Goal: Task Accomplishment & Management: Manage account settings

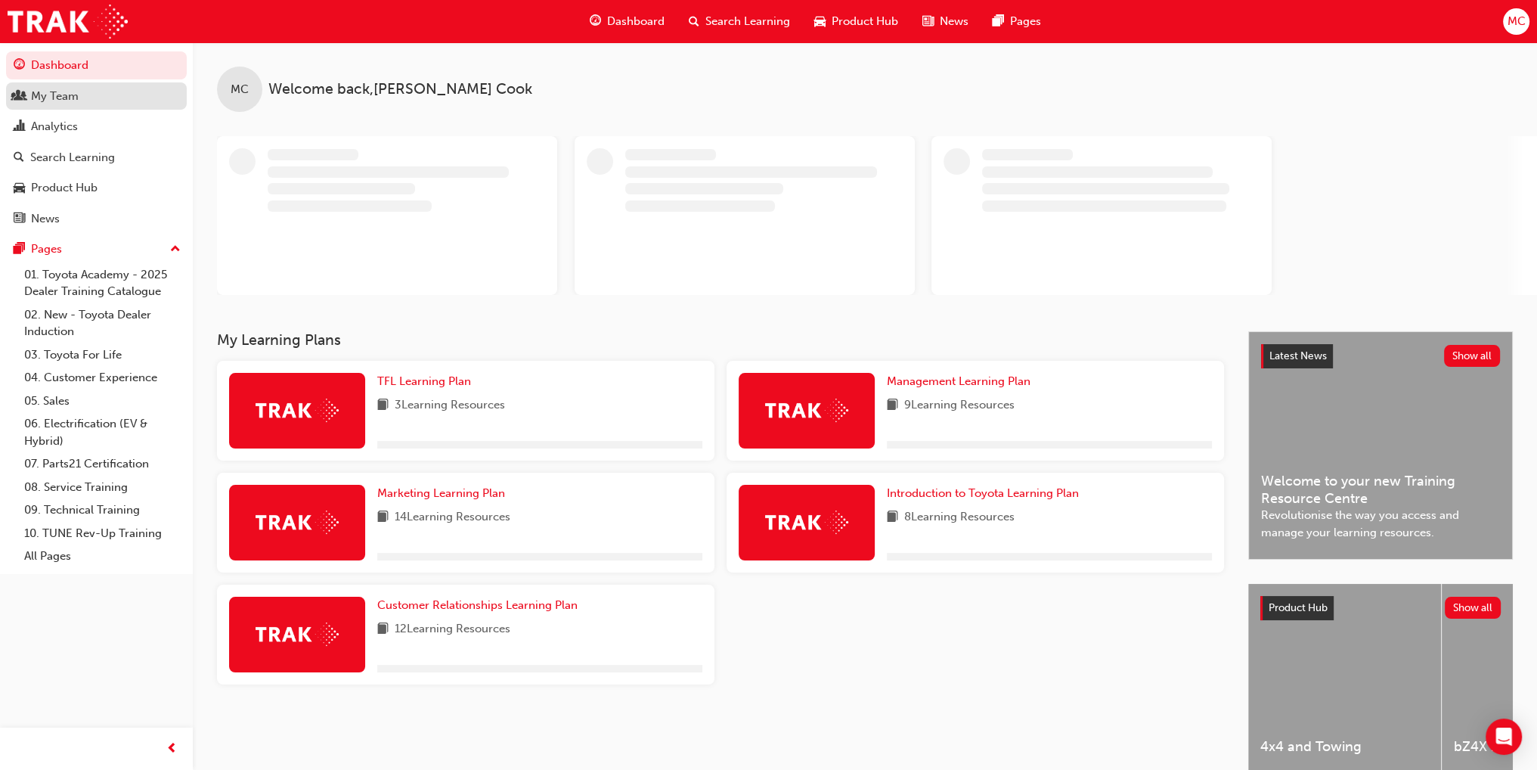
click at [79, 98] on div "My Team" at bounding box center [97, 96] width 166 height 19
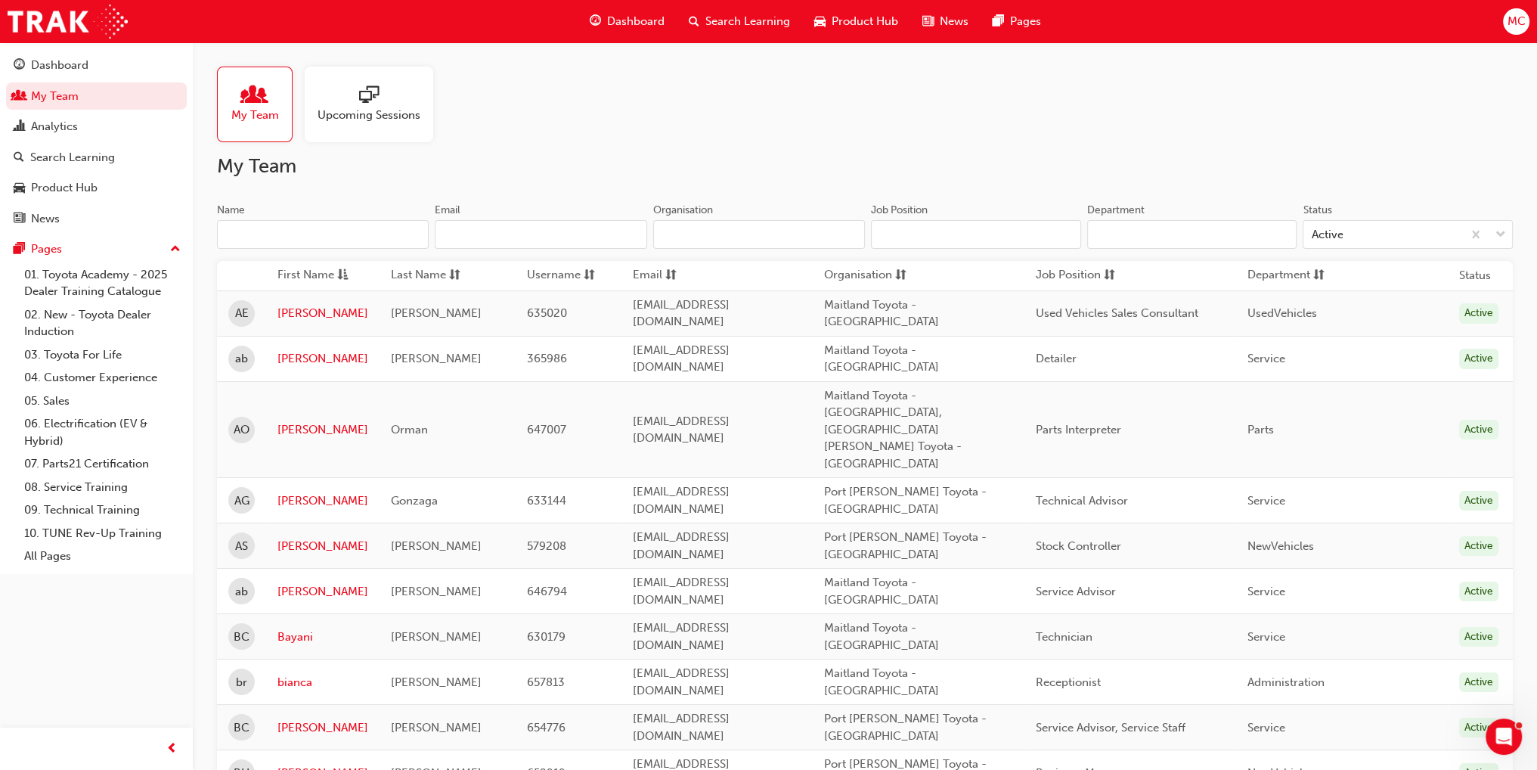
click at [298, 242] on input "Name" at bounding box center [323, 234] width 212 height 29
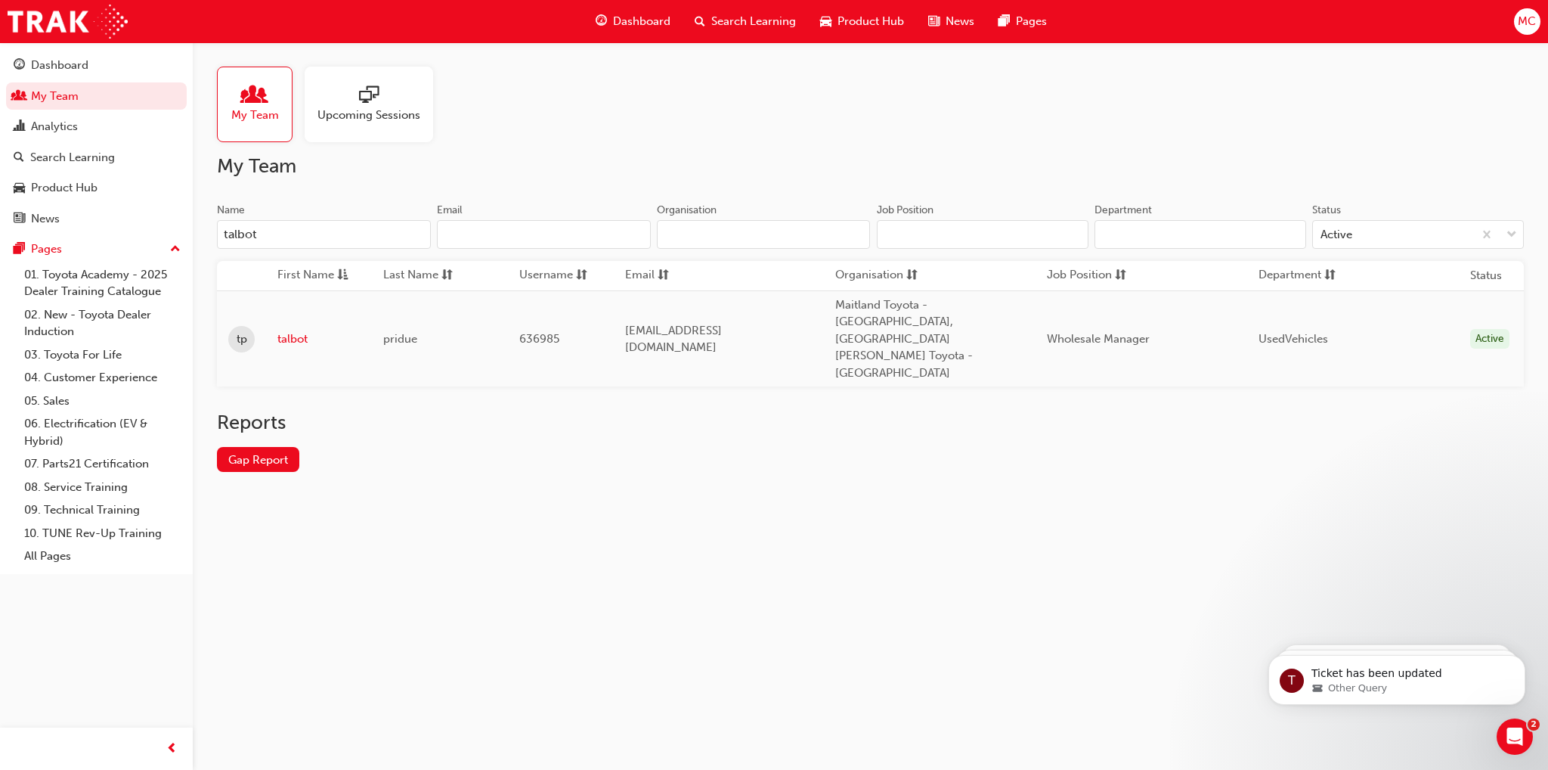
type input "talbot"
click at [285, 330] on link "talbot" at bounding box center [318, 338] width 83 height 17
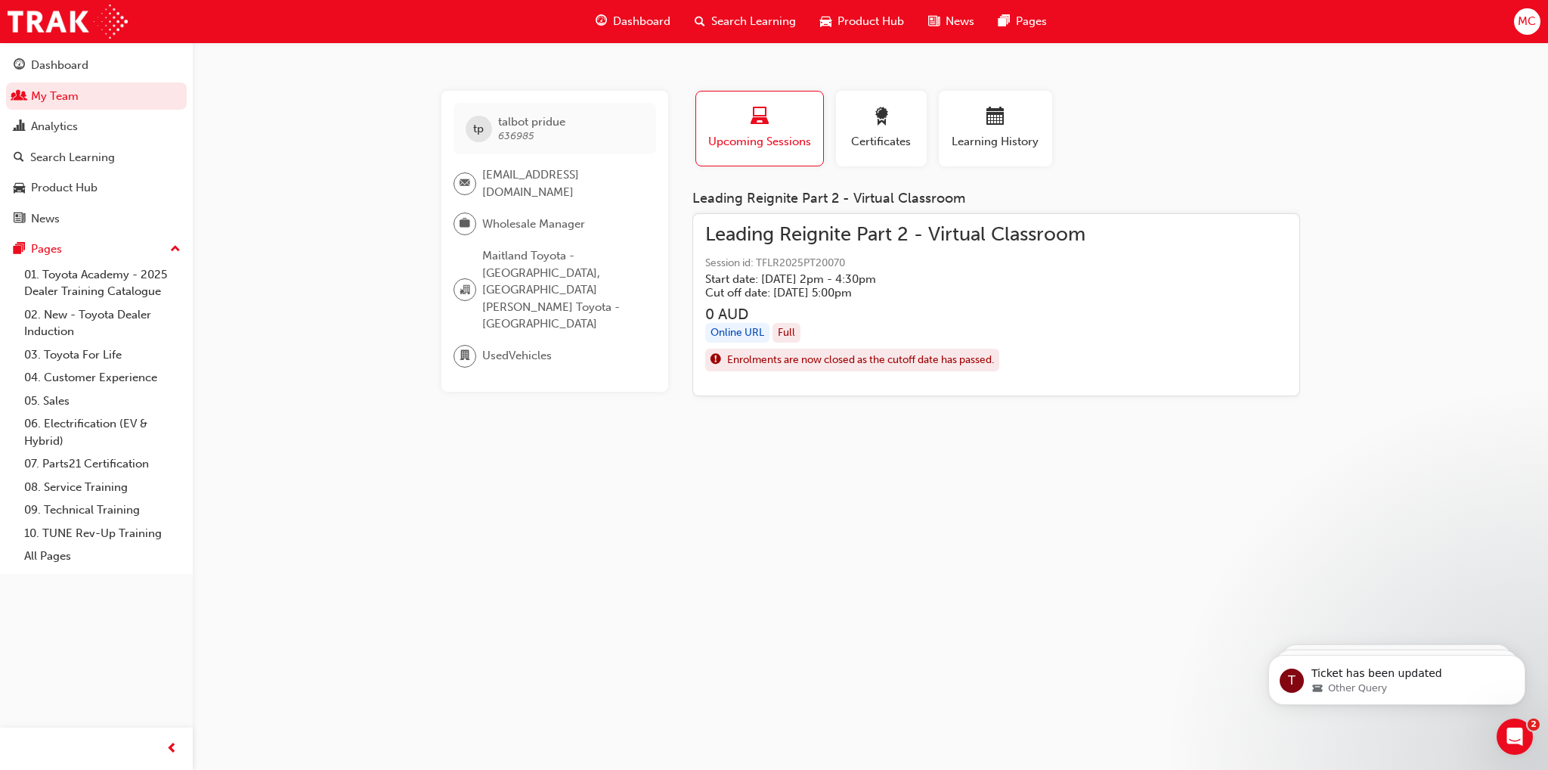
click at [739, 276] on h5 "Start date: [DATE] 2pm - 4:30pm" at bounding box center [883, 279] width 356 height 14
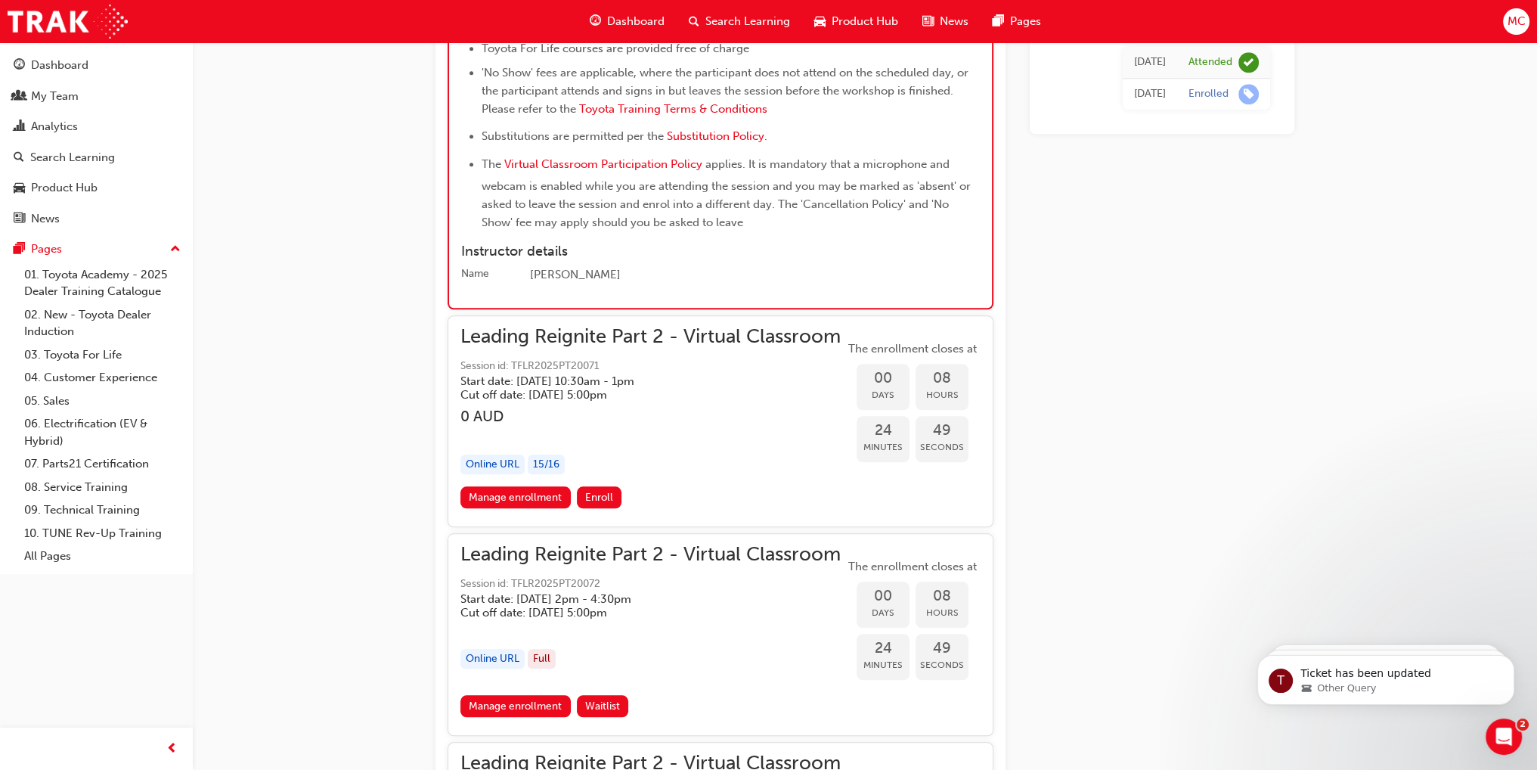
scroll to position [1244, 0]
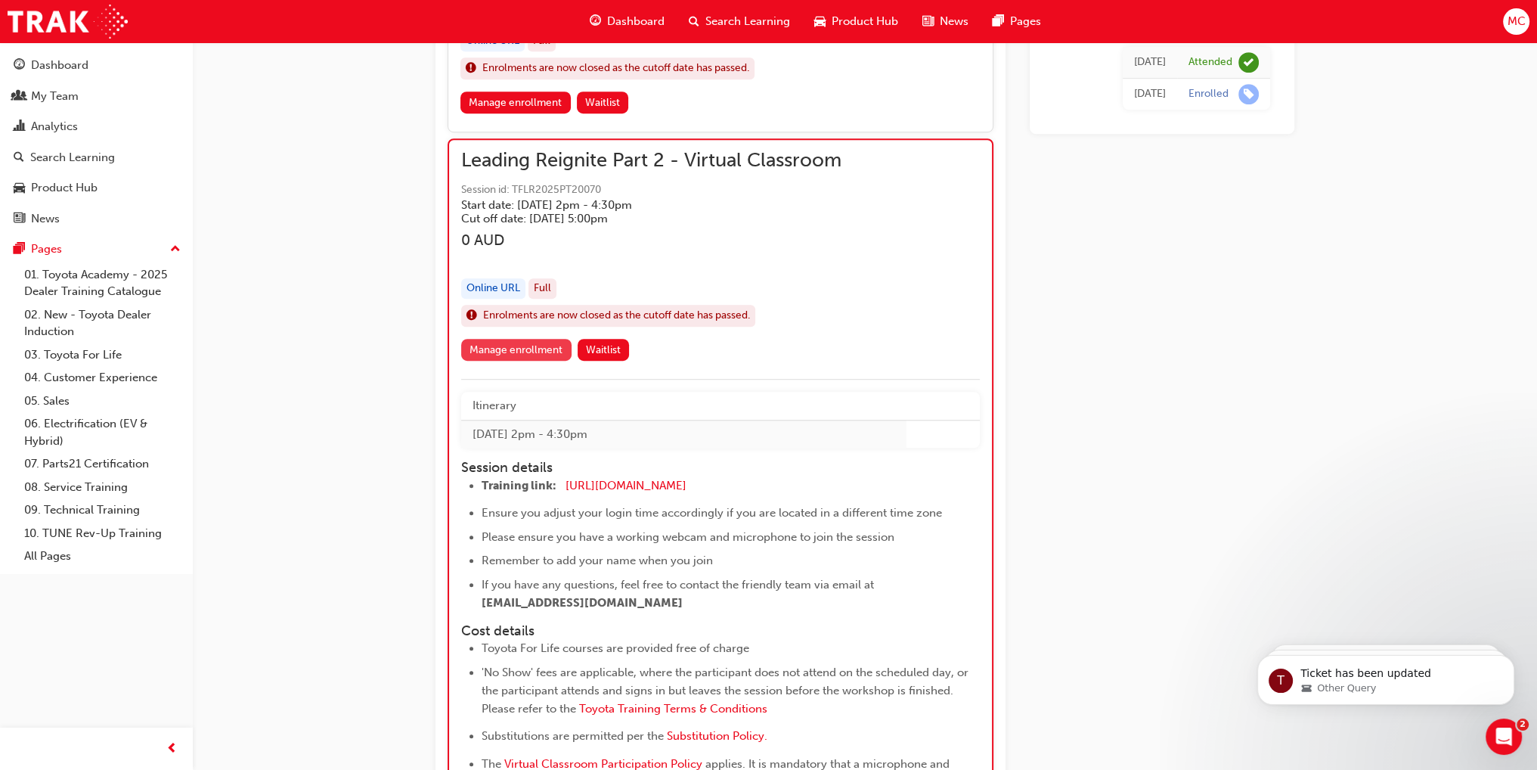
click at [524, 349] on link "Manage enrollment" at bounding box center [516, 350] width 110 height 22
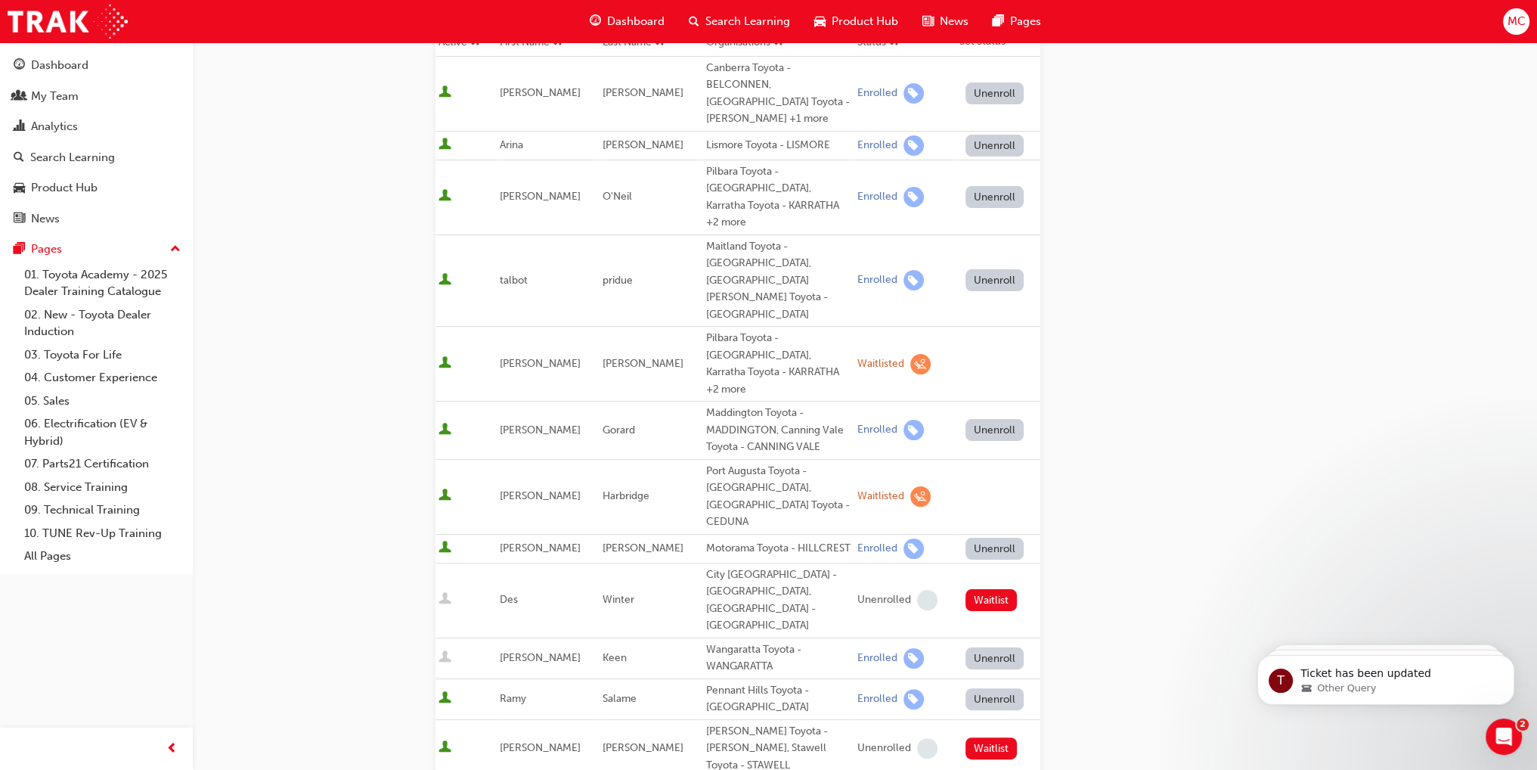
scroll to position [302, 0]
click at [979, 272] on button "Unenroll" at bounding box center [994, 283] width 59 height 22
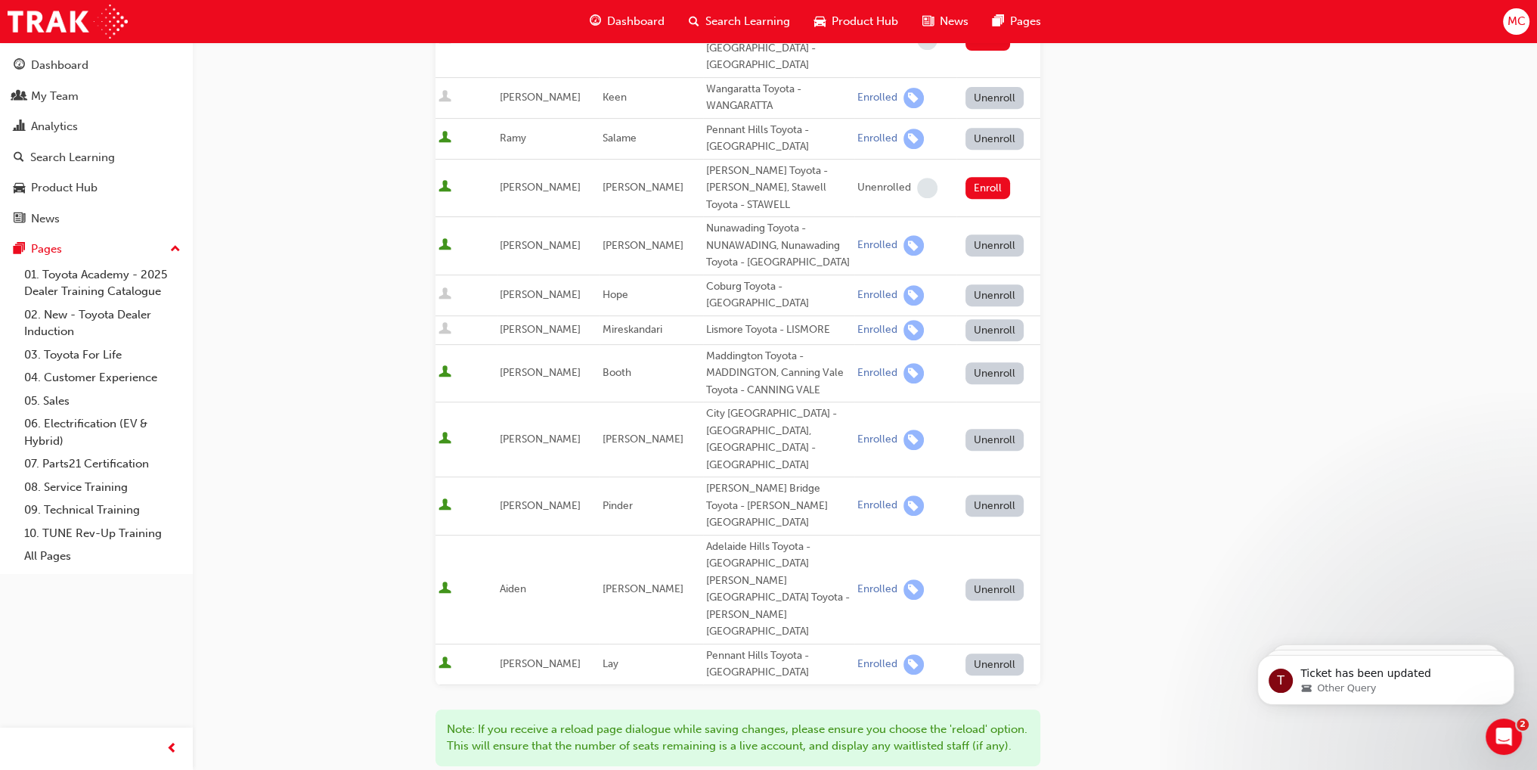
scroll to position [871, 0]
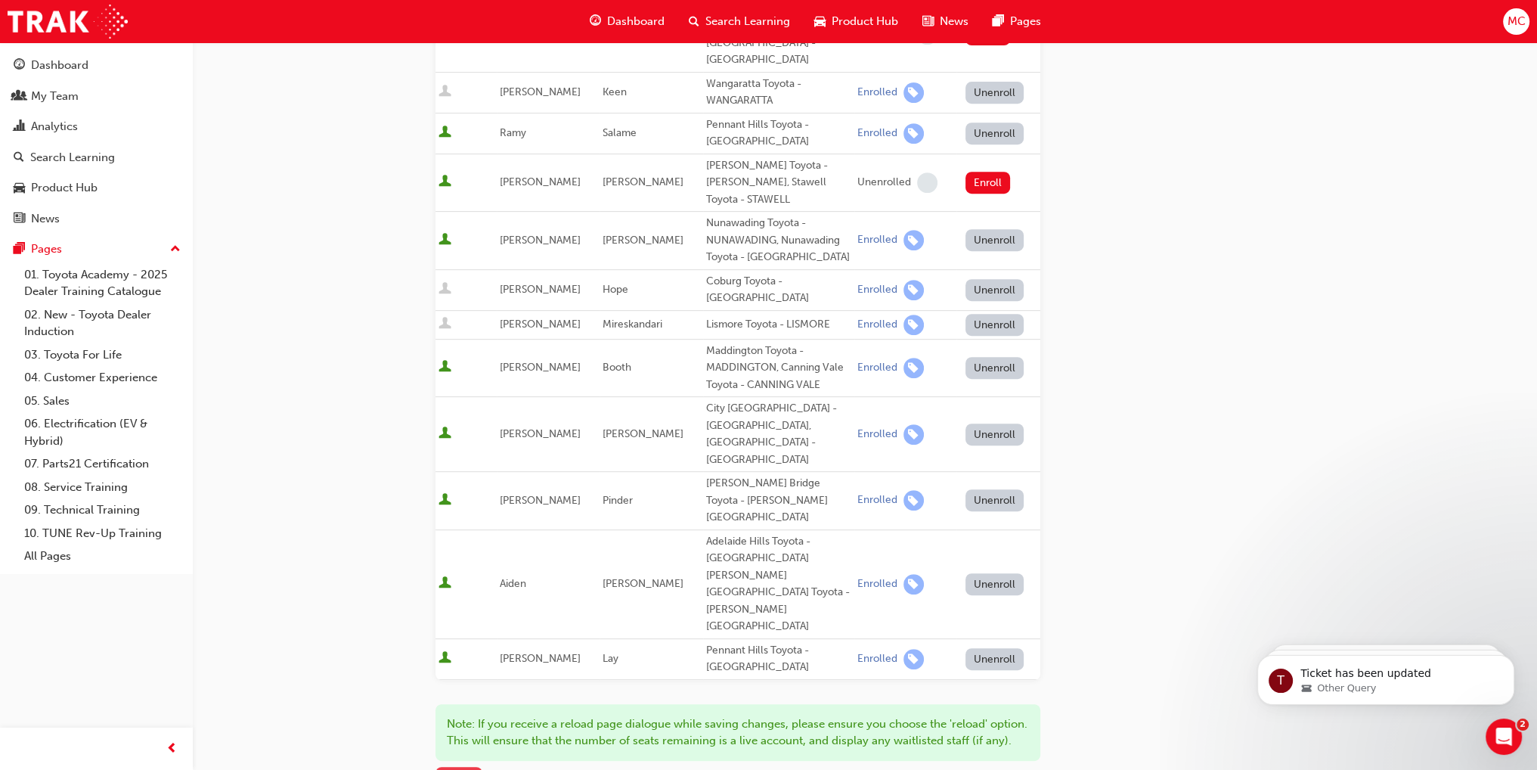
click at [447, 769] on span "Save" at bounding box center [459, 779] width 24 height 14
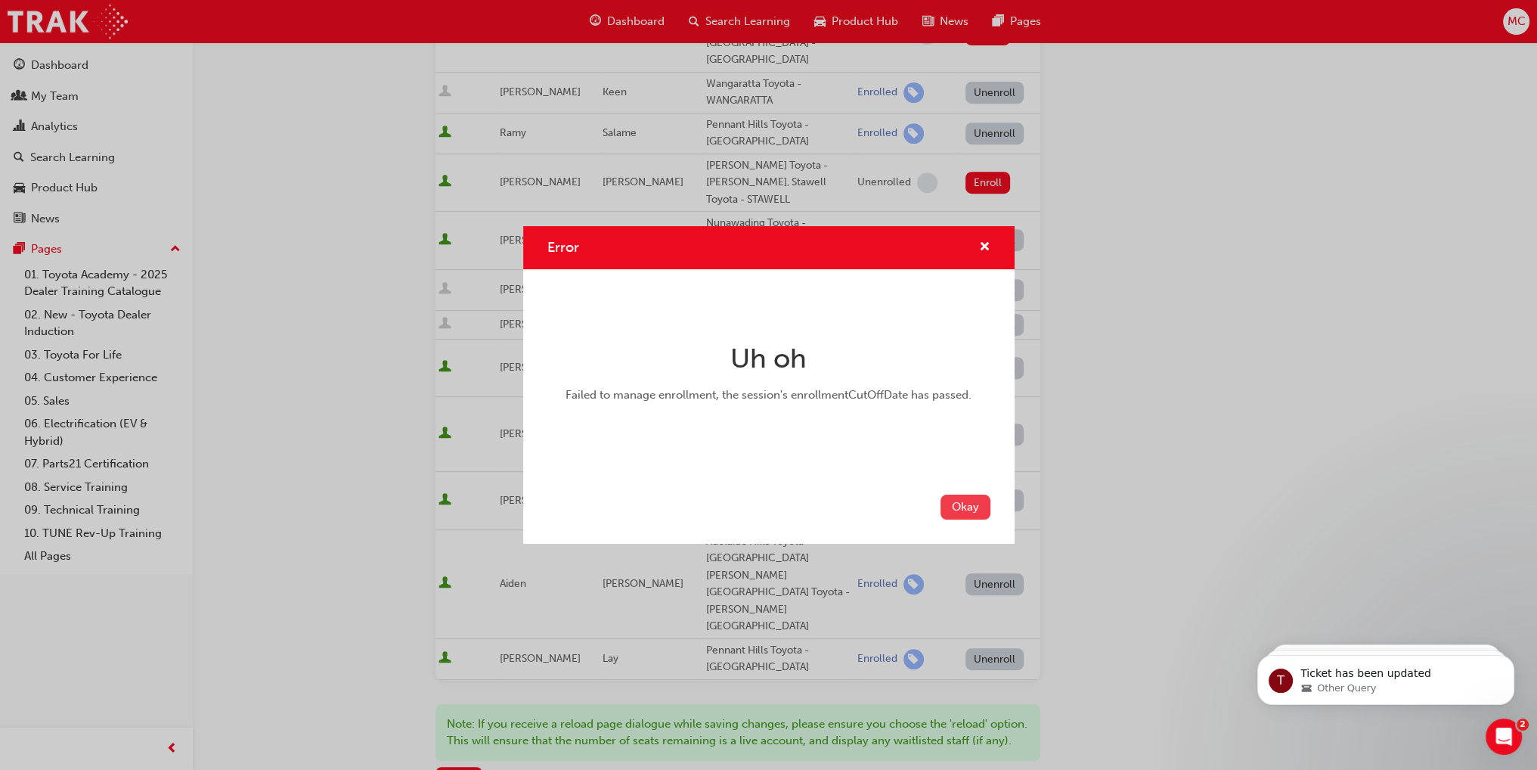
click at [967, 503] on button "Okay" at bounding box center [966, 506] width 50 height 25
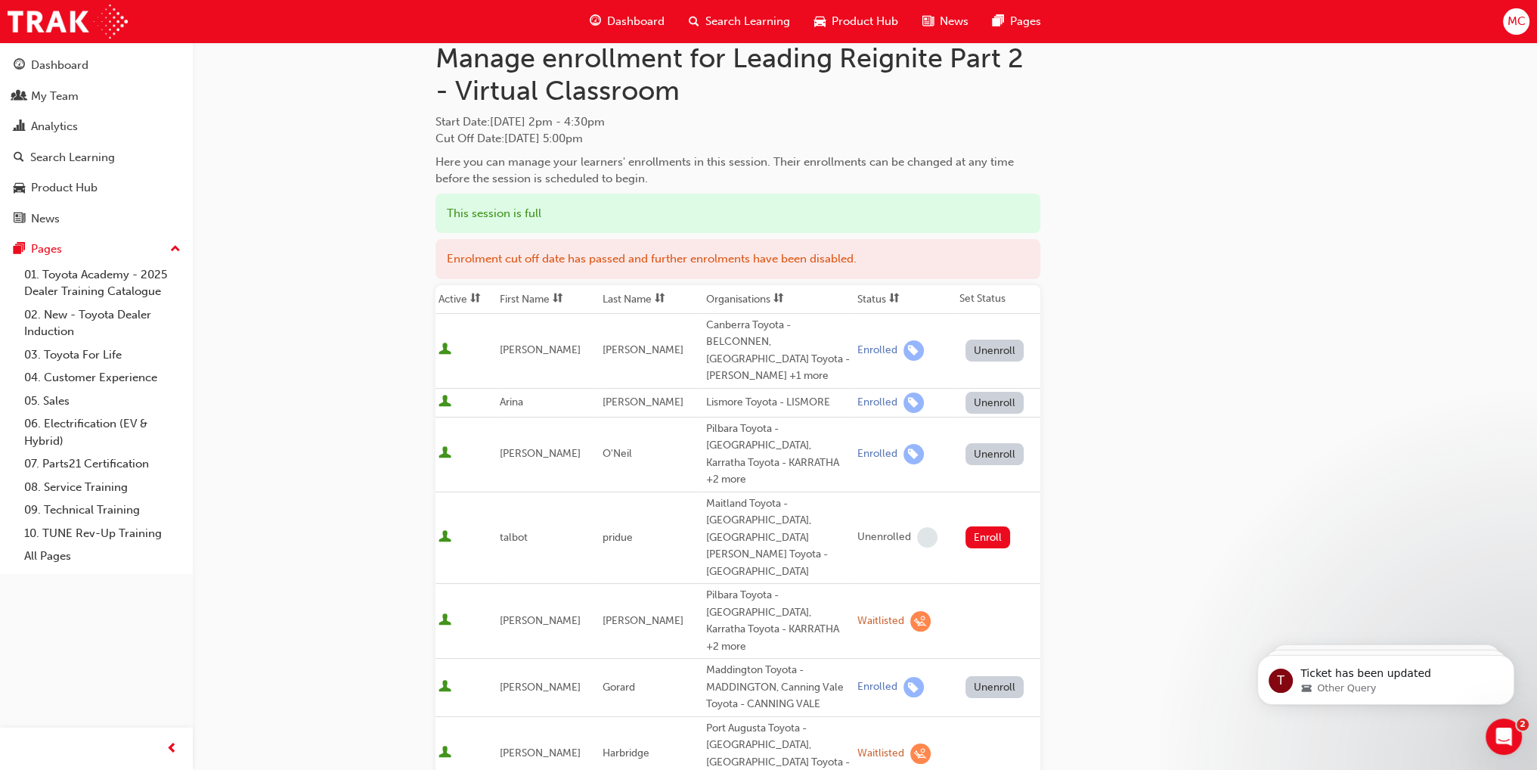
scroll to position [0, 0]
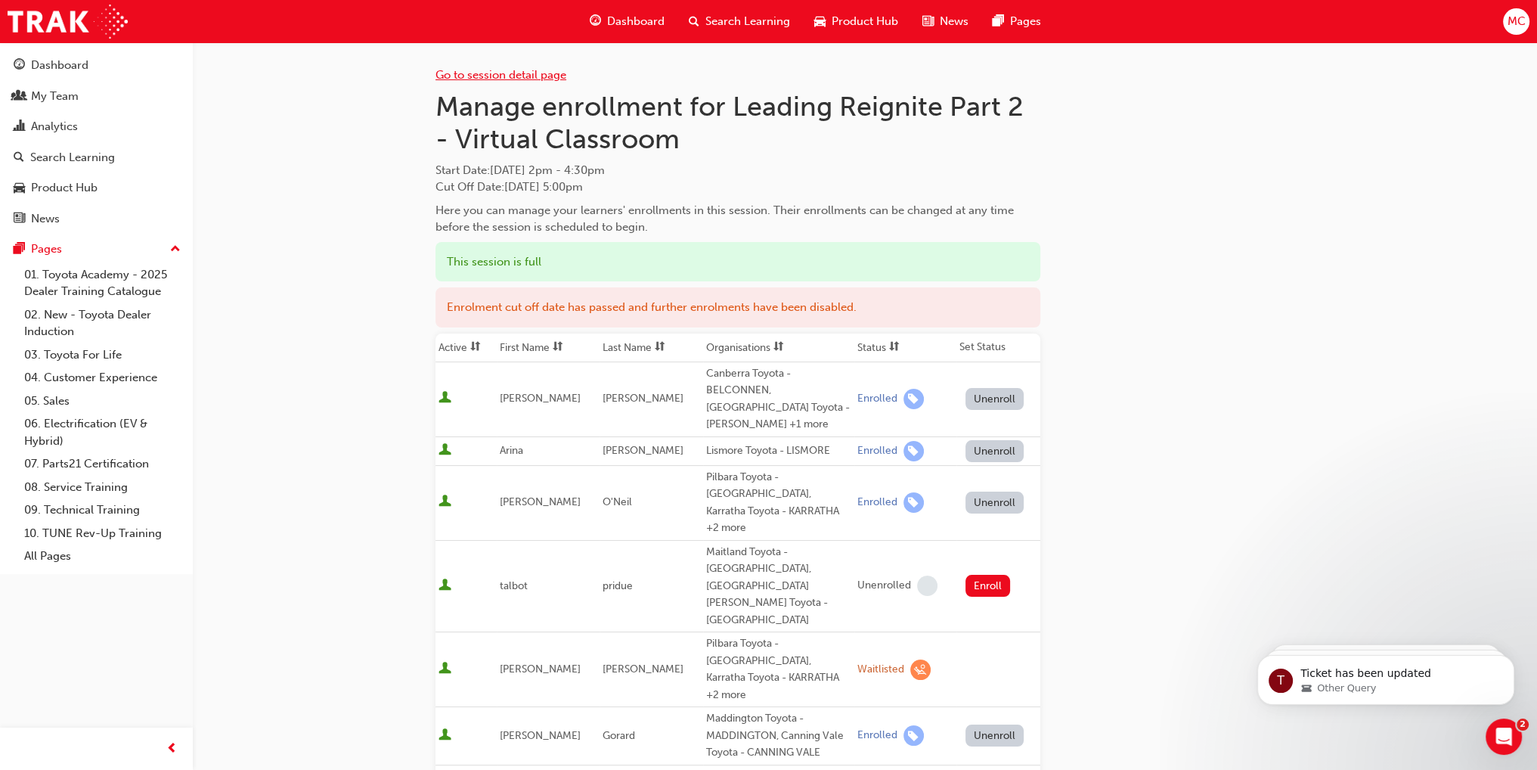
click at [523, 73] on link "Go to session detail page" at bounding box center [500, 75] width 131 height 14
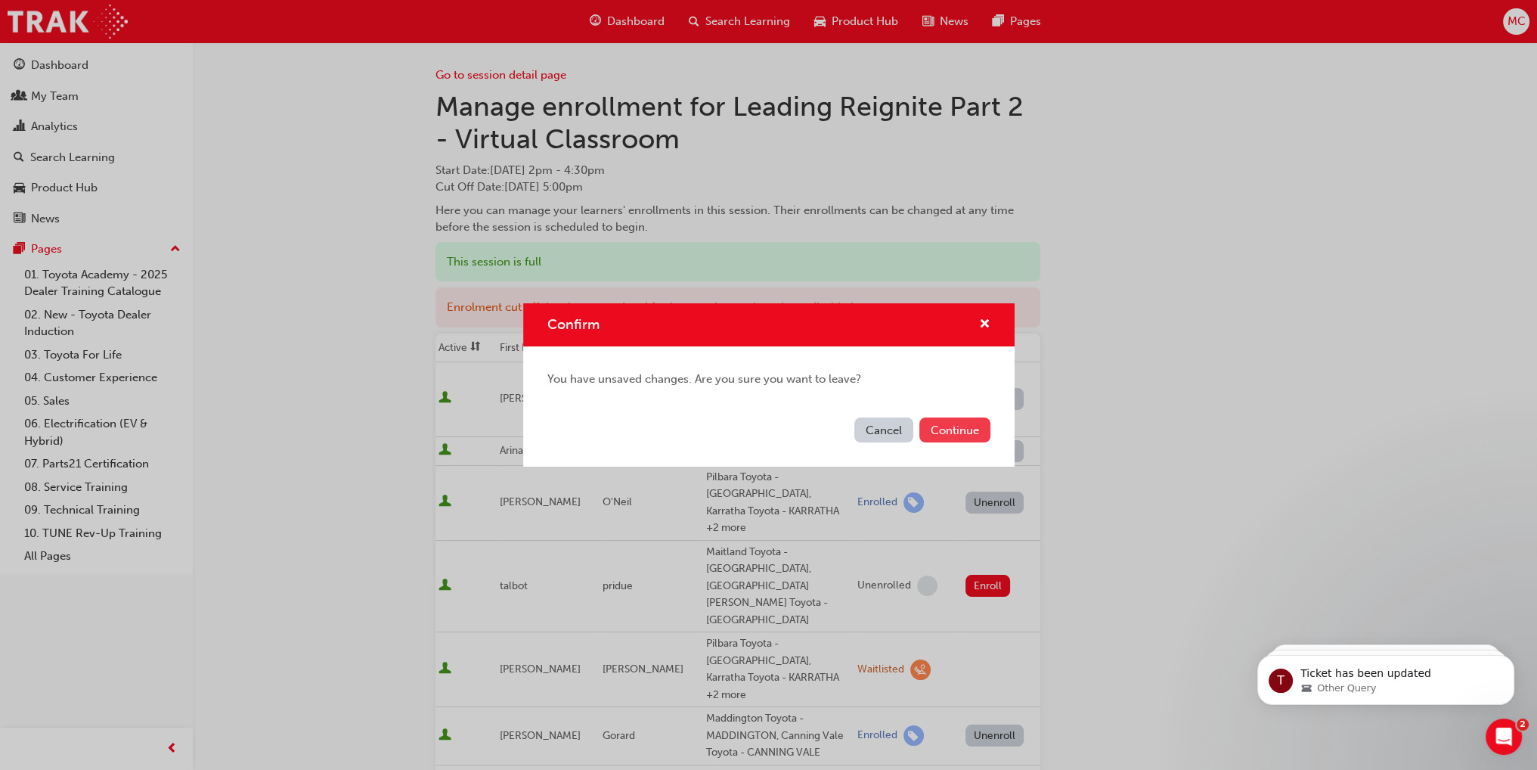
click at [952, 436] on button "Continue" at bounding box center [954, 429] width 71 height 25
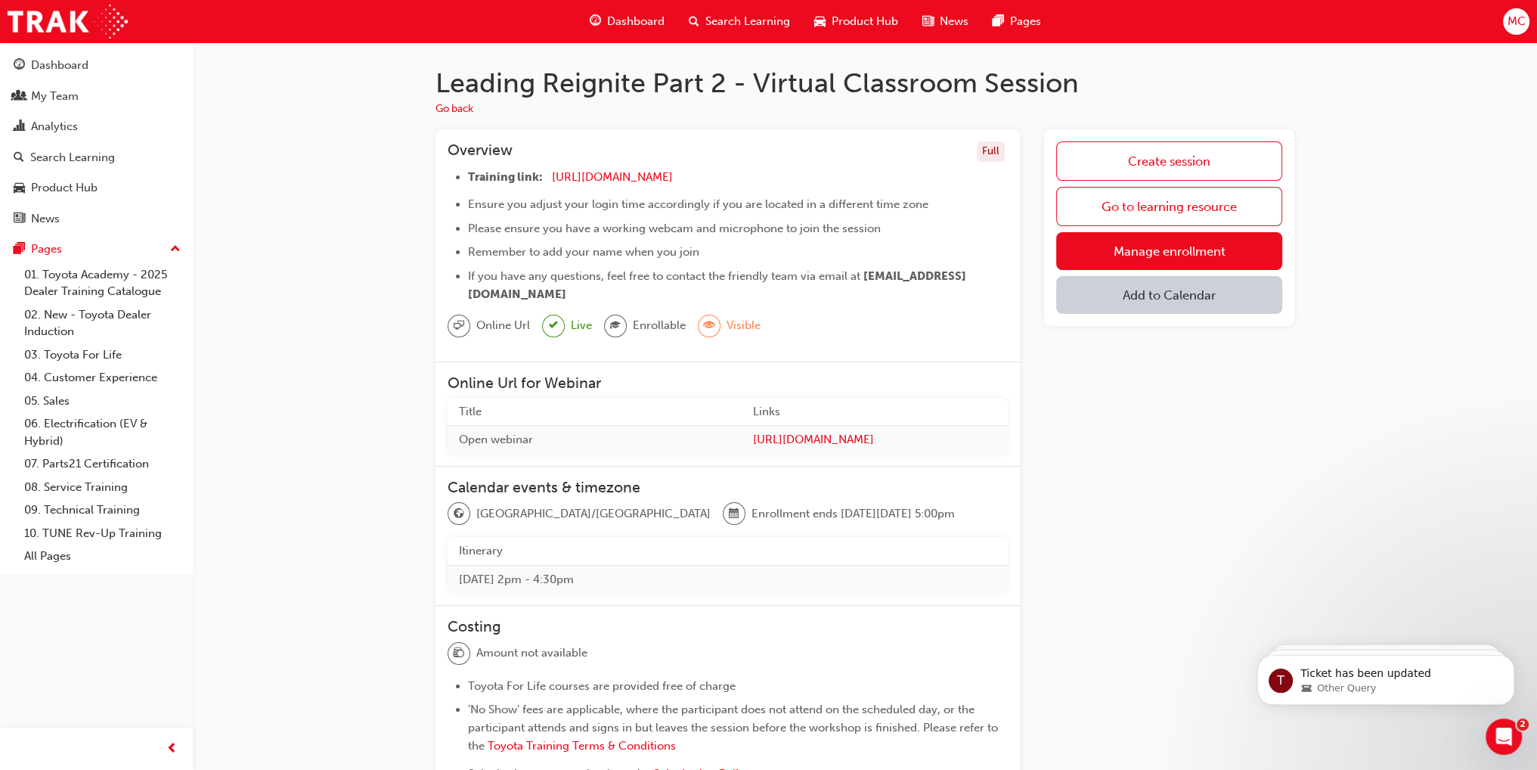
drag, startPoint x: 671, startPoint y: 290, endPoint x: 463, endPoint y: 297, distance: 208.8
click at [463, 297] on ul "Training link: [URL][DOMAIN_NAME] ​ Ensure you adjust your login time according…" at bounding box center [728, 235] width 560 height 135
copy span "[EMAIL_ADDRESS][DOMAIN_NAME]"
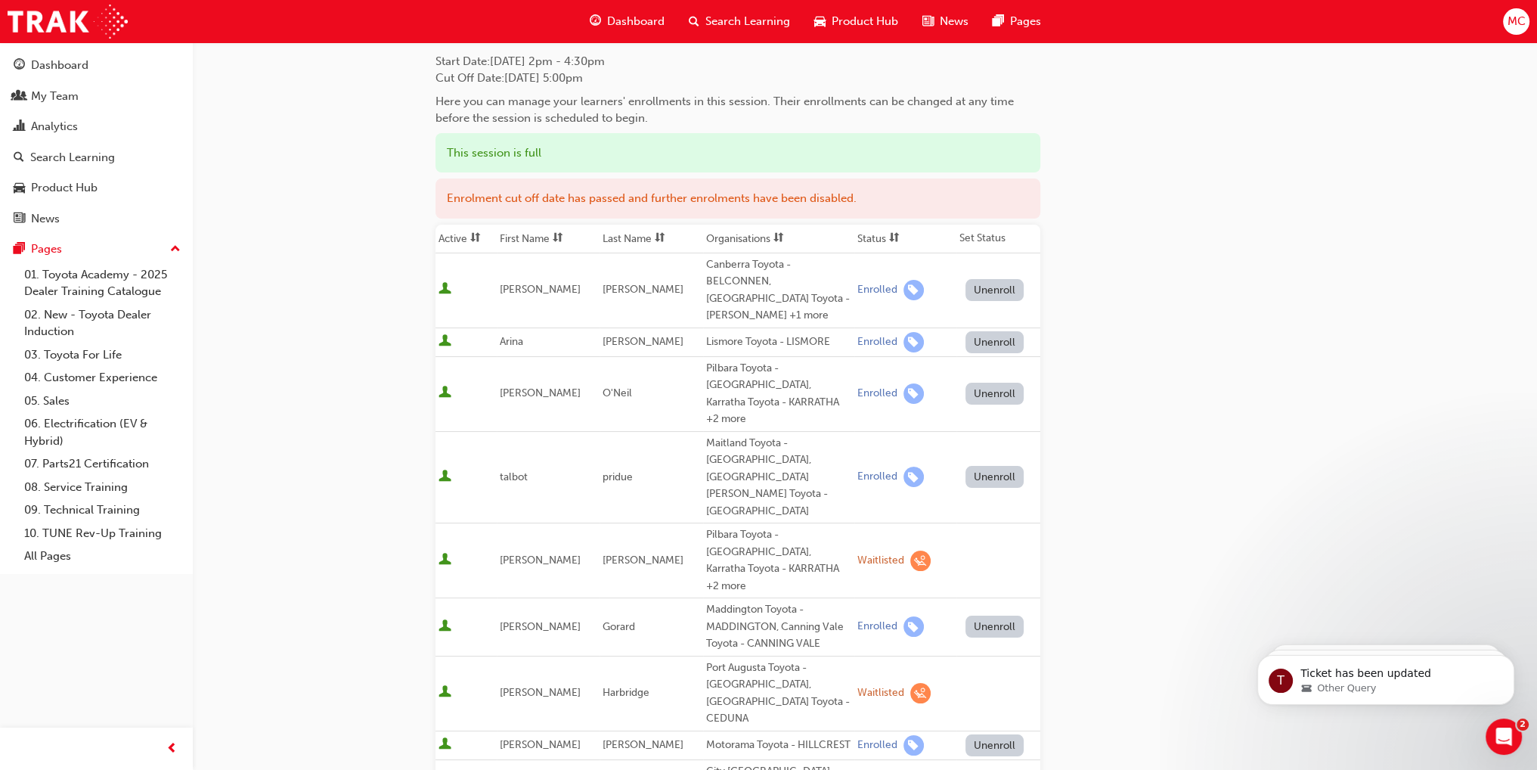
scroll to position [76, 0]
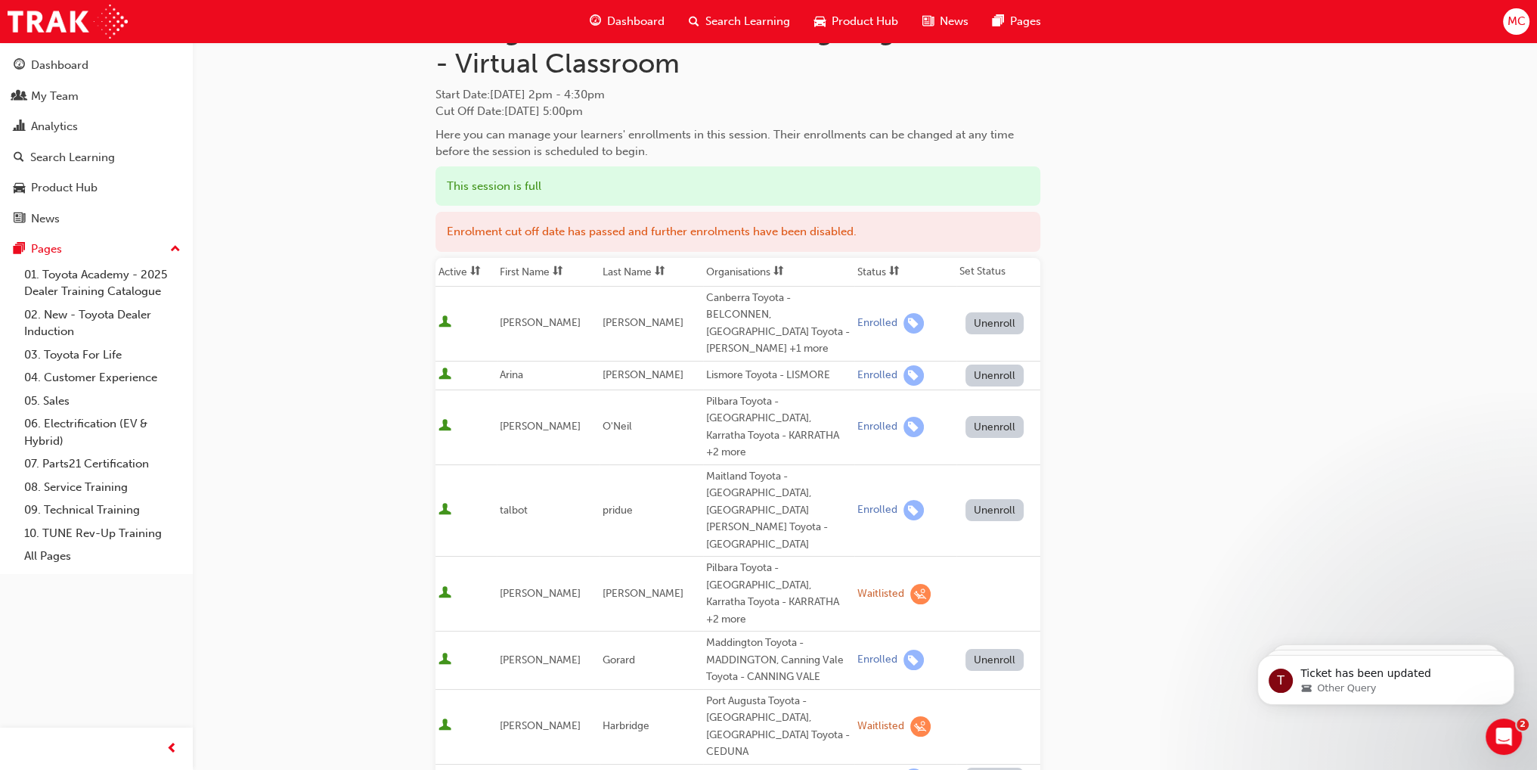
click at [775, 24] on span "Search Learning" at bounding box center [747, 21] width 85 height 17
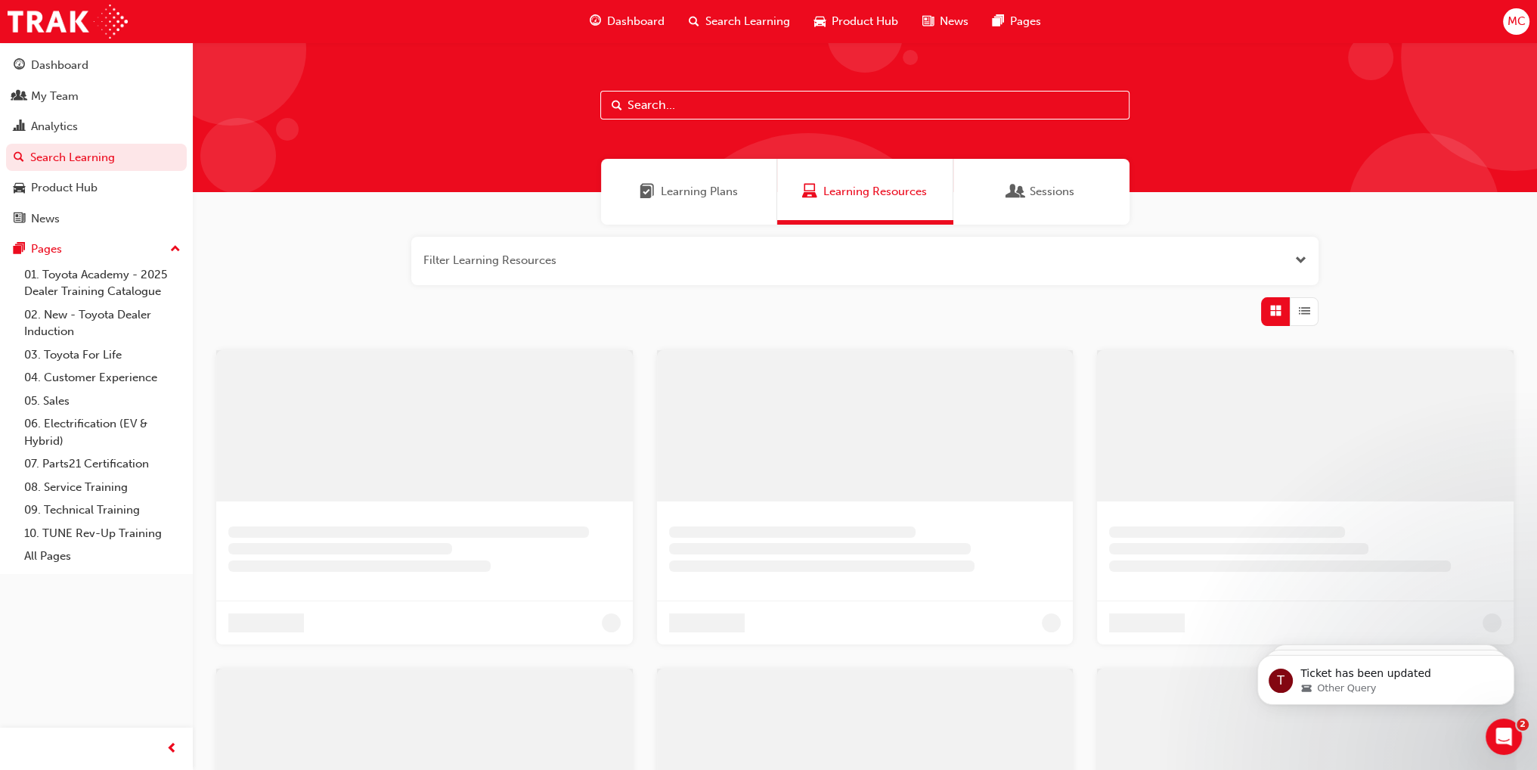
click at [783, 98] on input "text" at bounding box center [864, 105] width 529 height 29
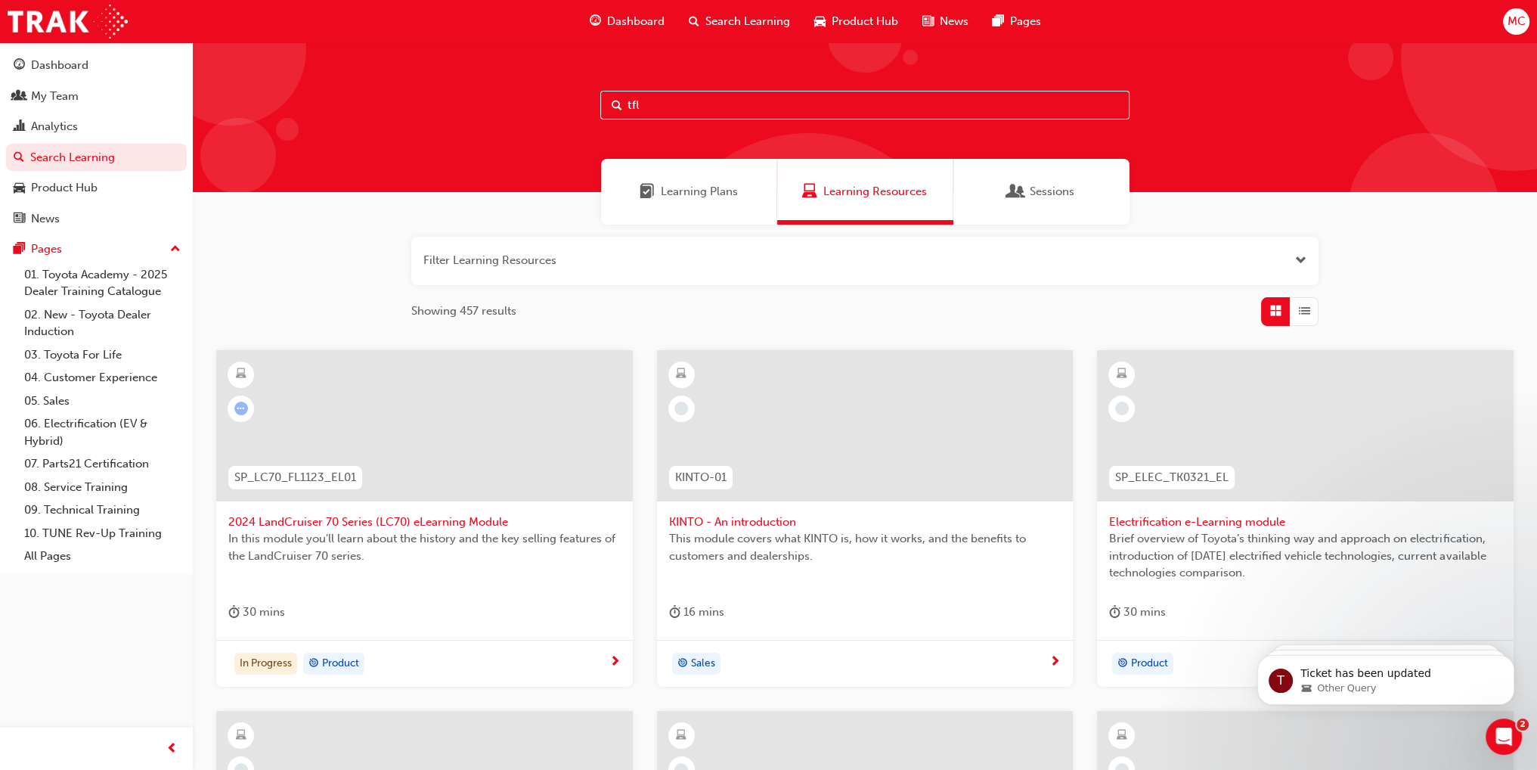
type input "tfl"
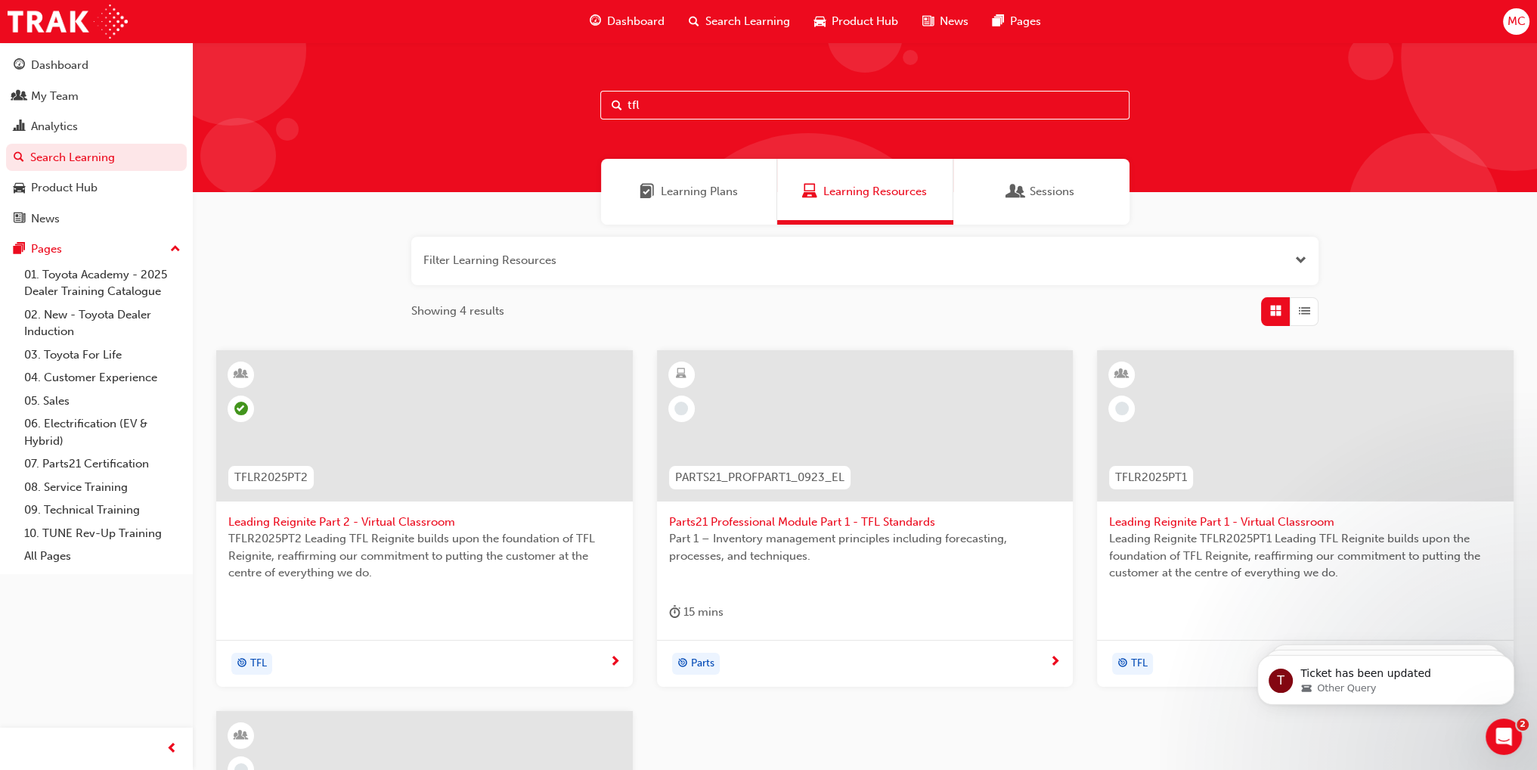
click at [264, 664] on span "TFL" at bounding box center [258, 663] width 17 height 17
